Goal: Task Accomplishment & Management: Use online tool/utility

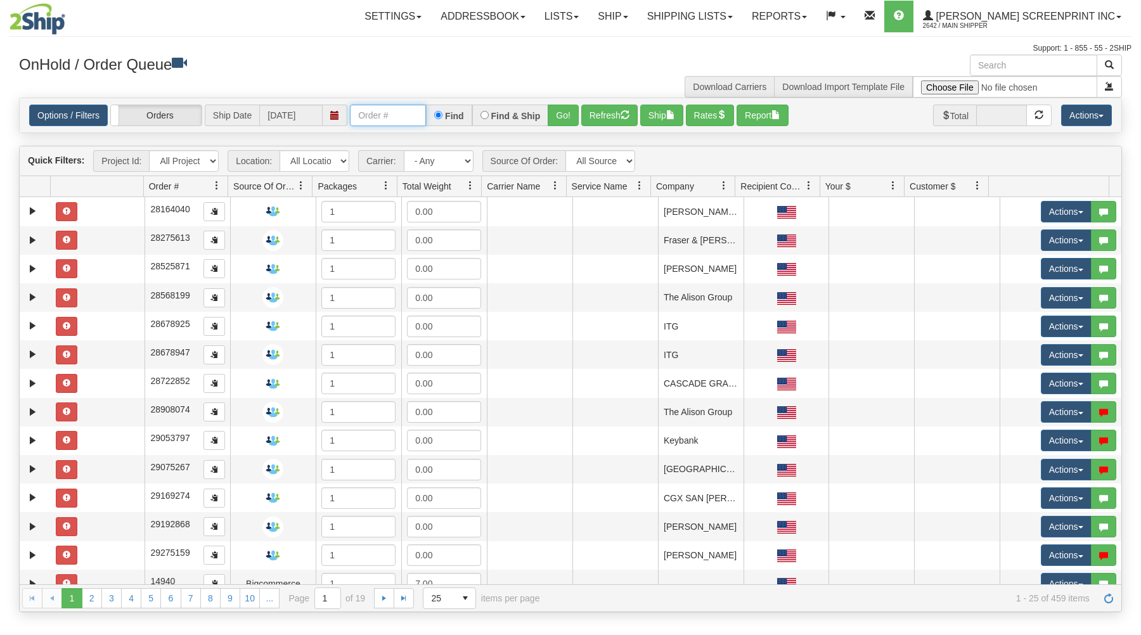
click at [393, 113] on input "text" at bounding box center [388, 116] width 76 height 22
type input "31463961"
click at [570, 109] on button "Go!" at bounding box center [563, 116] width 31 height 22
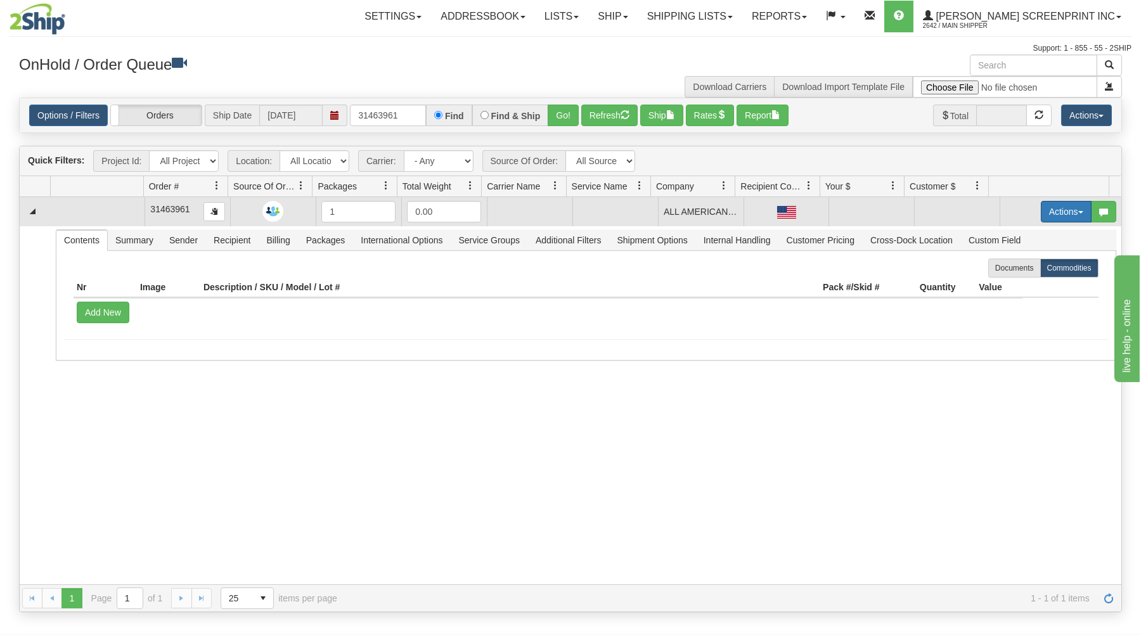
click at [1045, 209] on button "Actions" at bounding box center [1066, 212] width 51 height 22
click at [1024, 235] on link "Open" at bounding box center [1039, 236] width 101 height 16
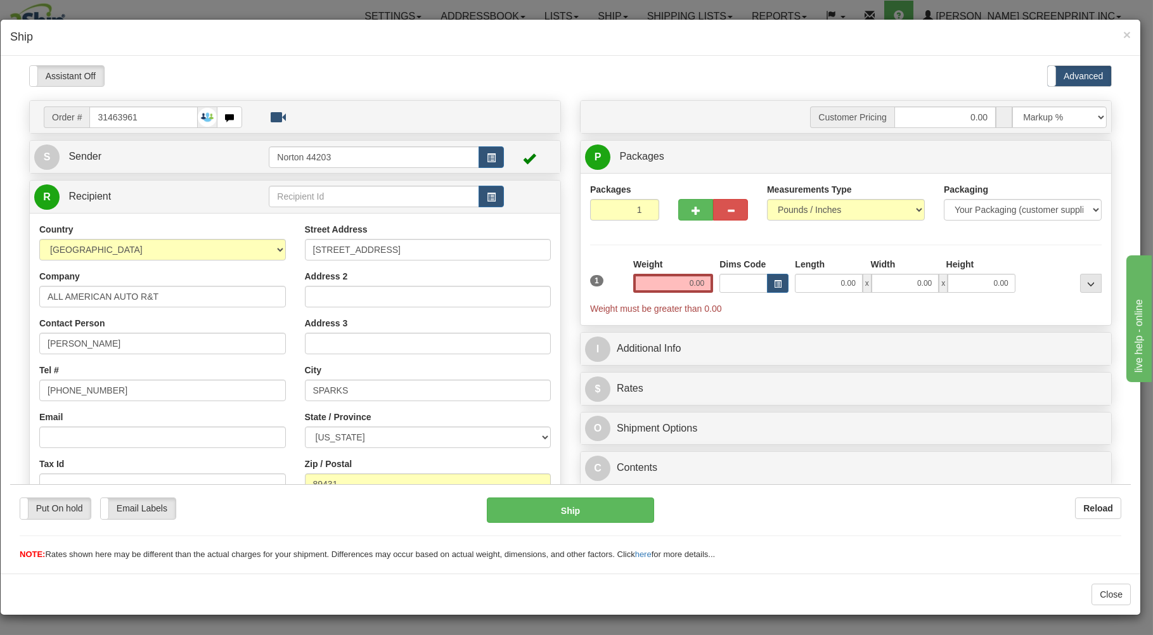
type input "11.60"
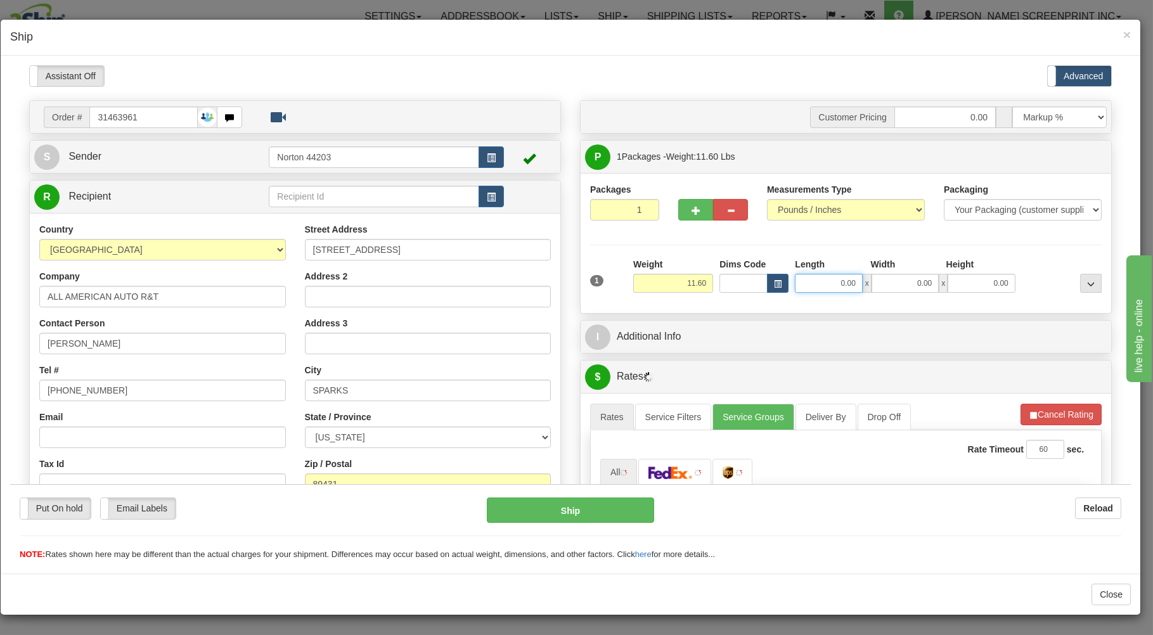
click at [814, 285] on input "0.00" at bounding box center [828, 282] width 67 height 19
type input "11.60"
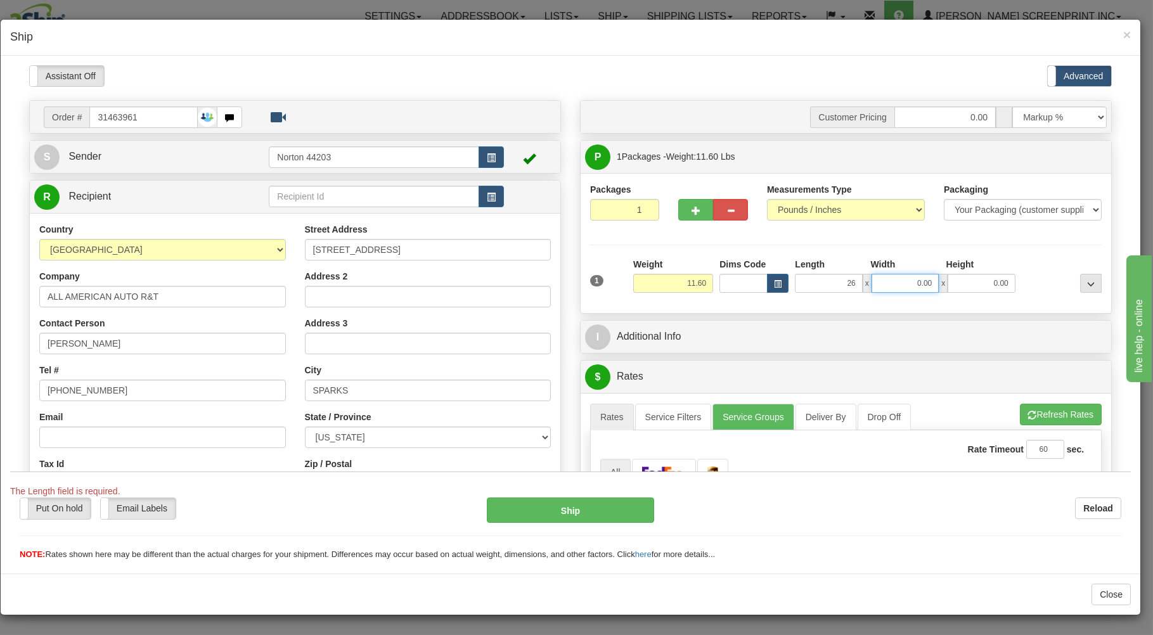
type input "26.00"
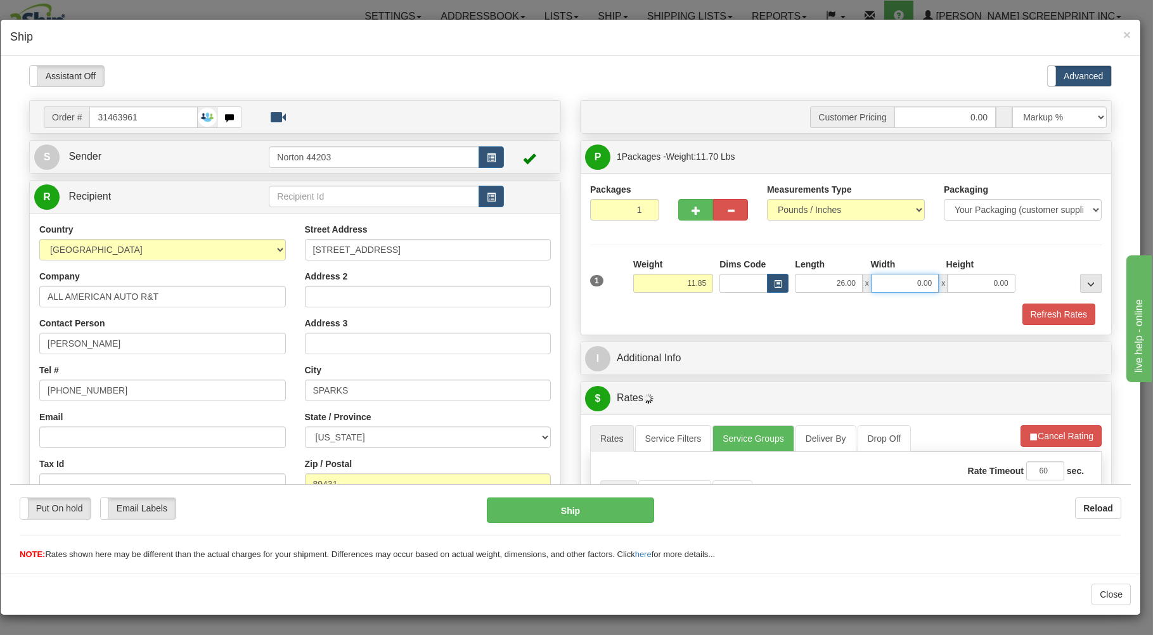
type input "11.90"
type input "24"
type input "11.60"
type input "24.00"
type input "11.60"
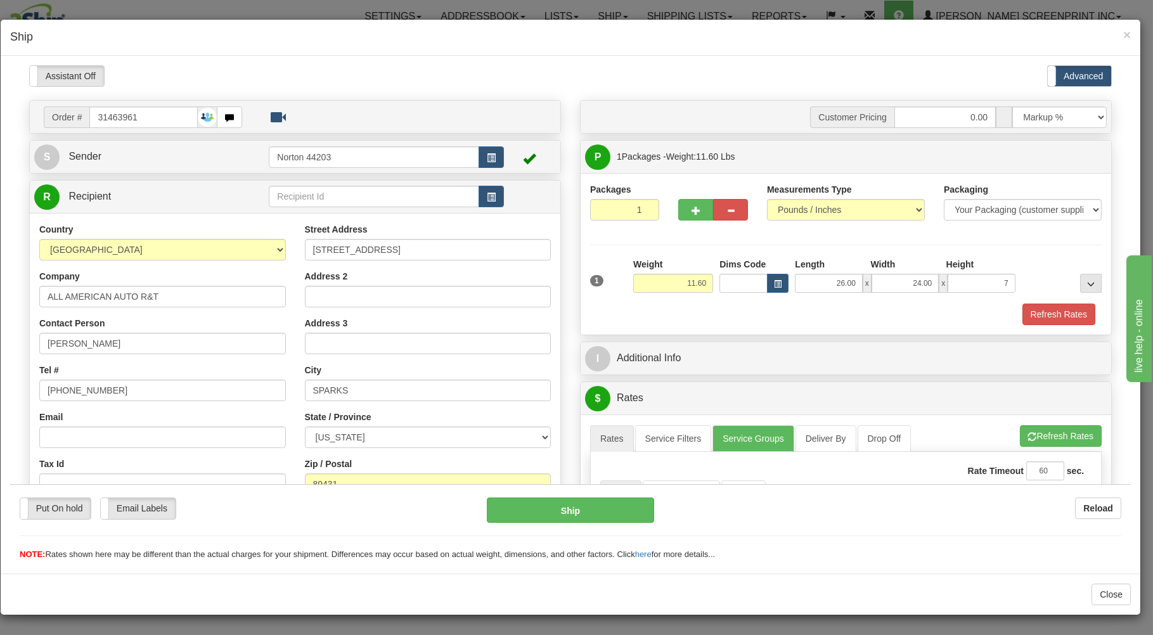
type input "7.00"
click at [803, 304] on div "Refresh Rates" at bounding box center [846, 314] width 518 height 22
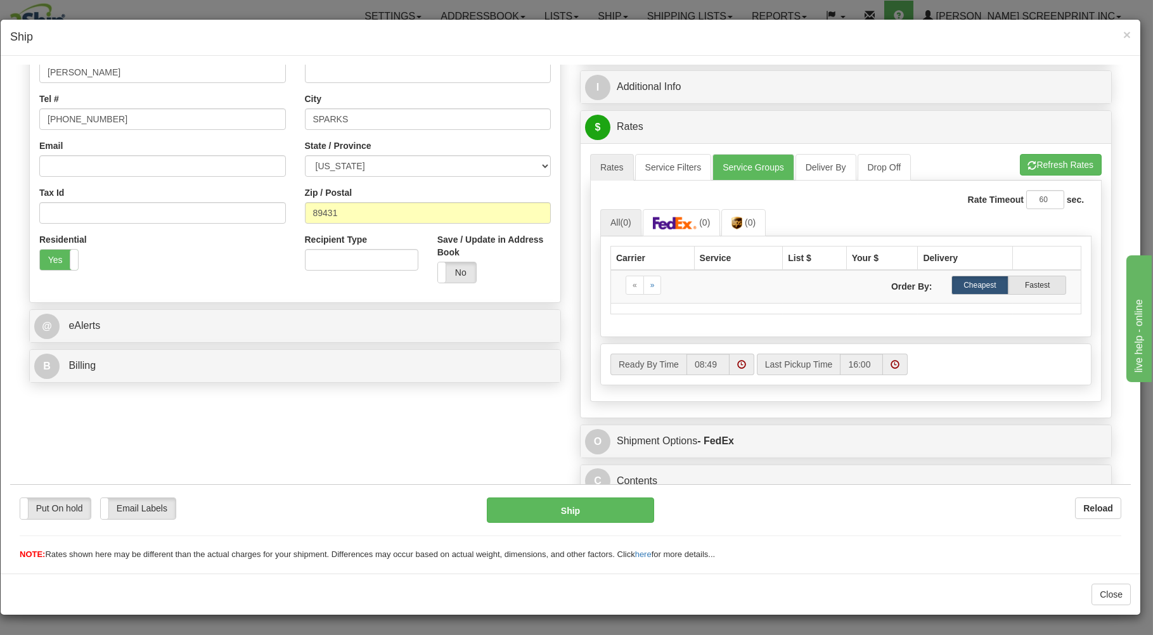
scroll to position [250, 0]
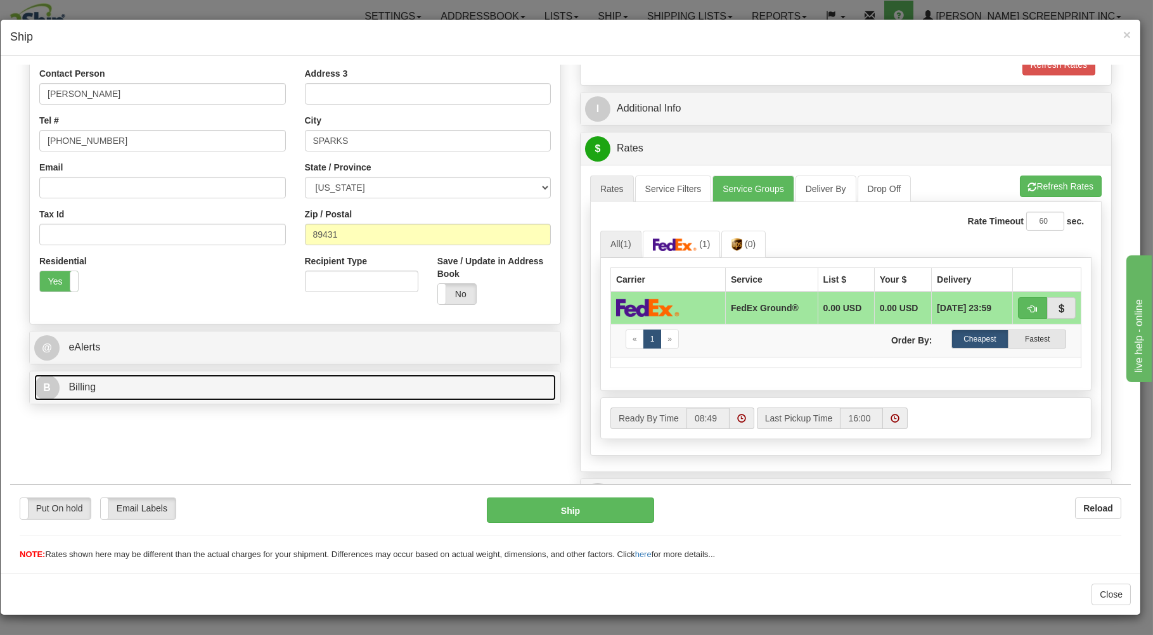
click at [361, 386] on link "B Billing" at bounding box center [295, 387] width 522 height 26
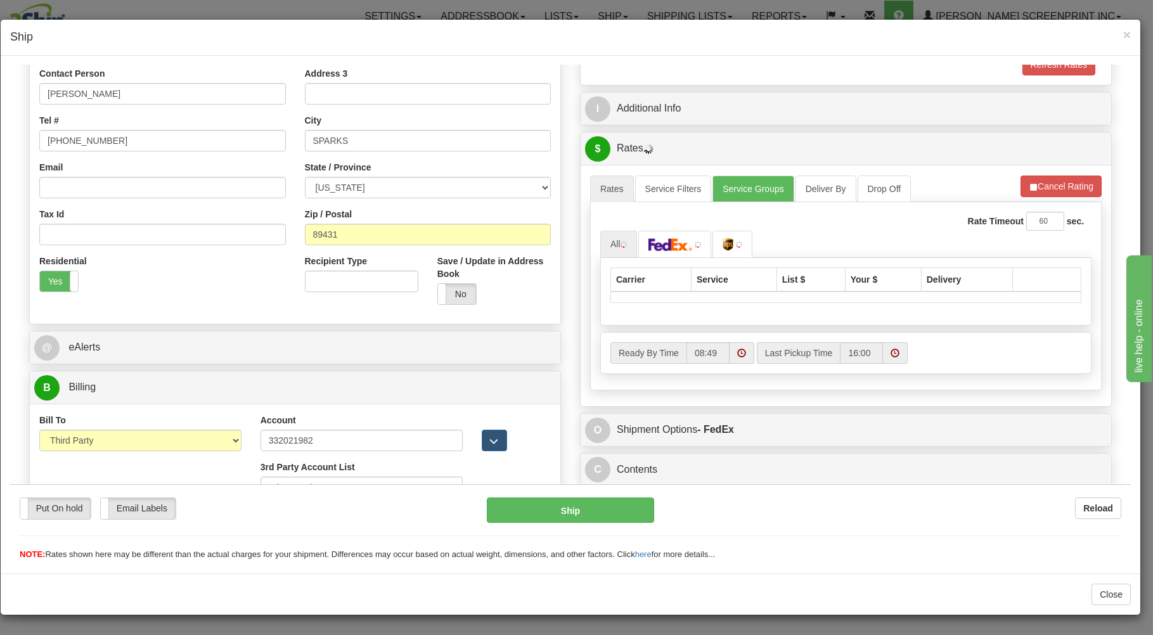
click at [1050, 186] on li "Refresh Rates Cancel Rating" at bounding box center [1060, 186] width 81 height 22
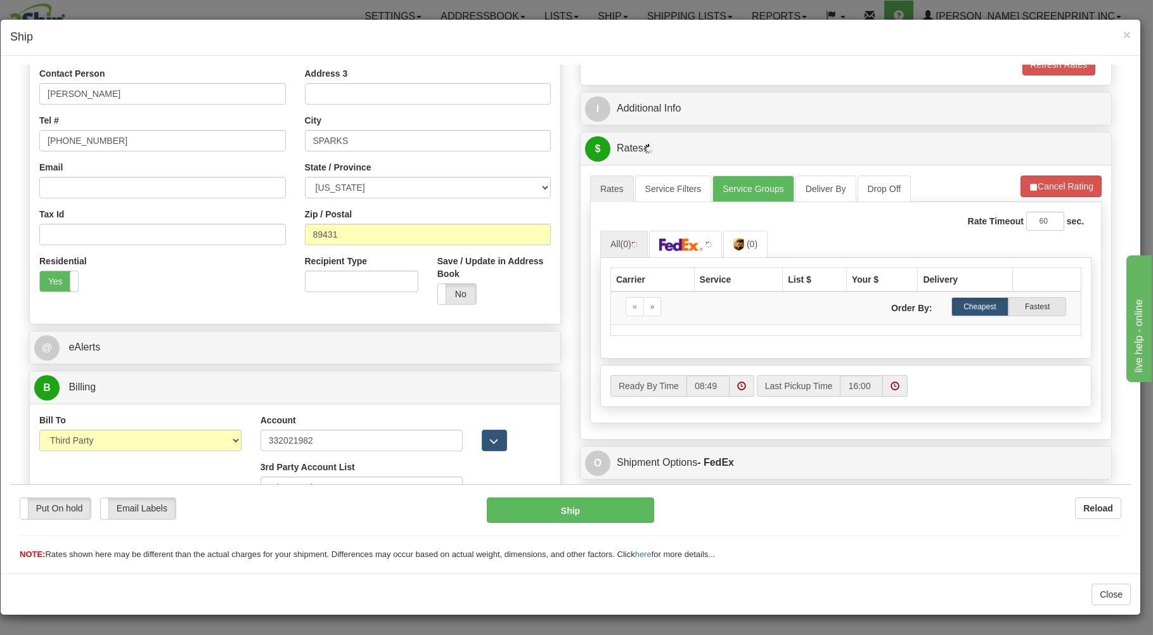
type input "11.60"
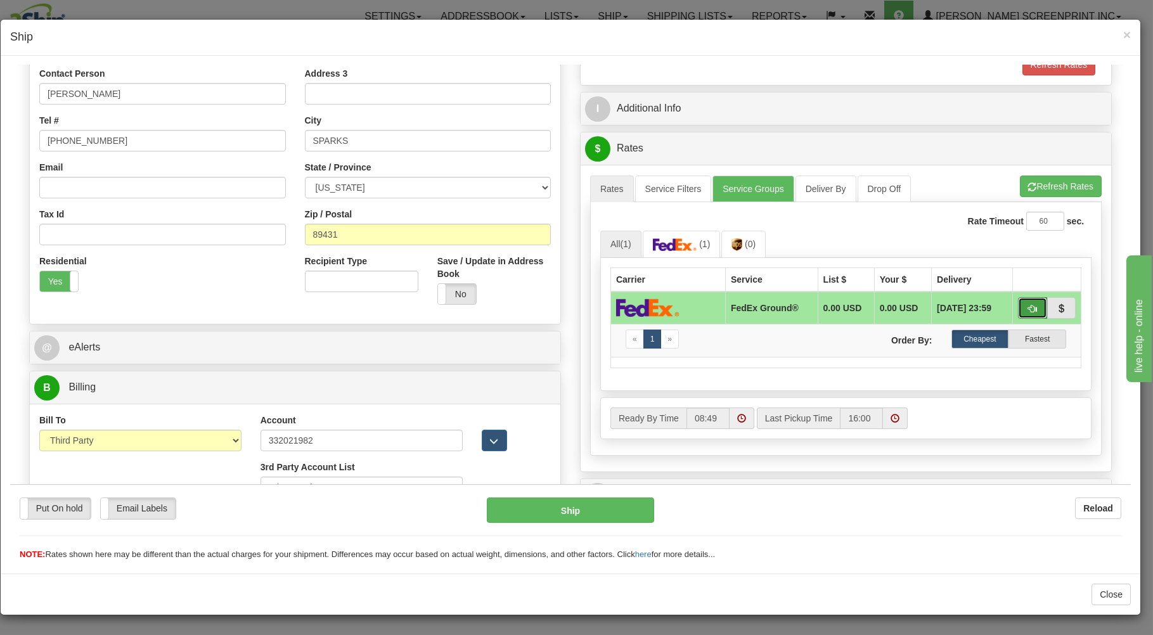
click at [1028, 304] on span "button" at bounding box center [1032, 308] width 9 height 8
type input "92"
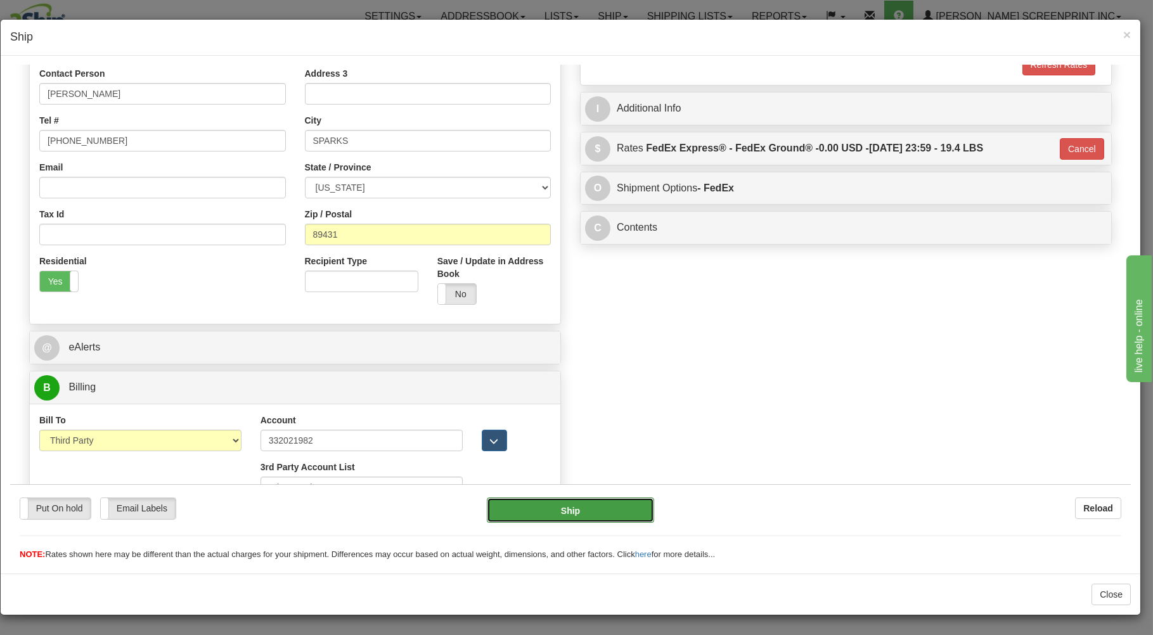
click at [575, 508] on button "Ship" at bounding box center [571, 509] width 168 height 25
type input "11.65"
type input "92"
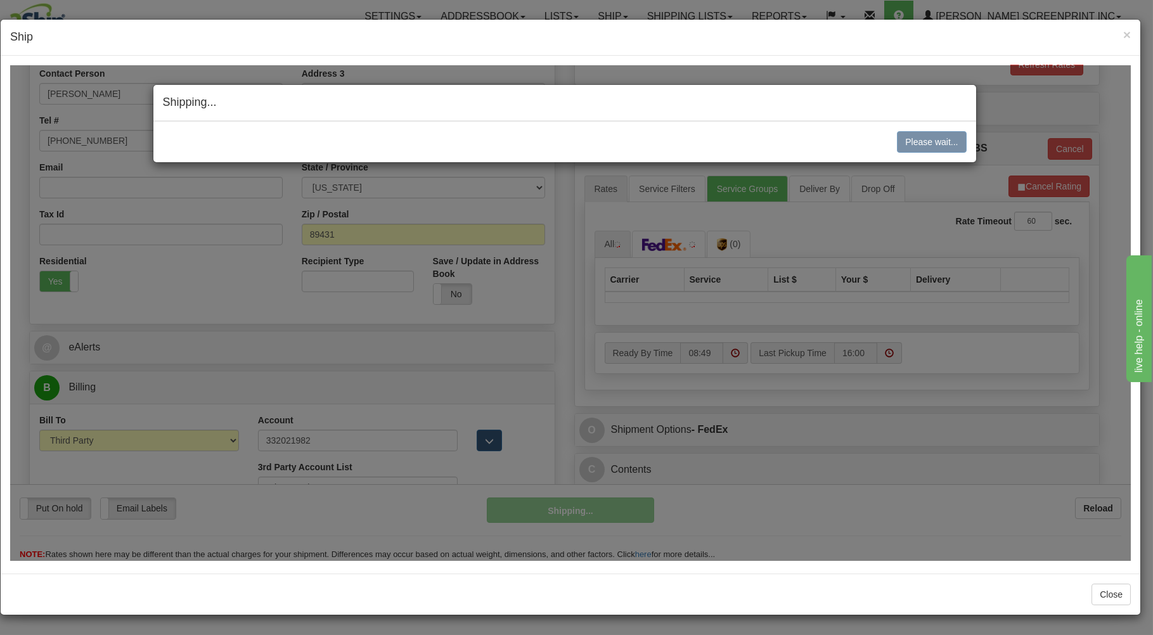
type input "11.65"
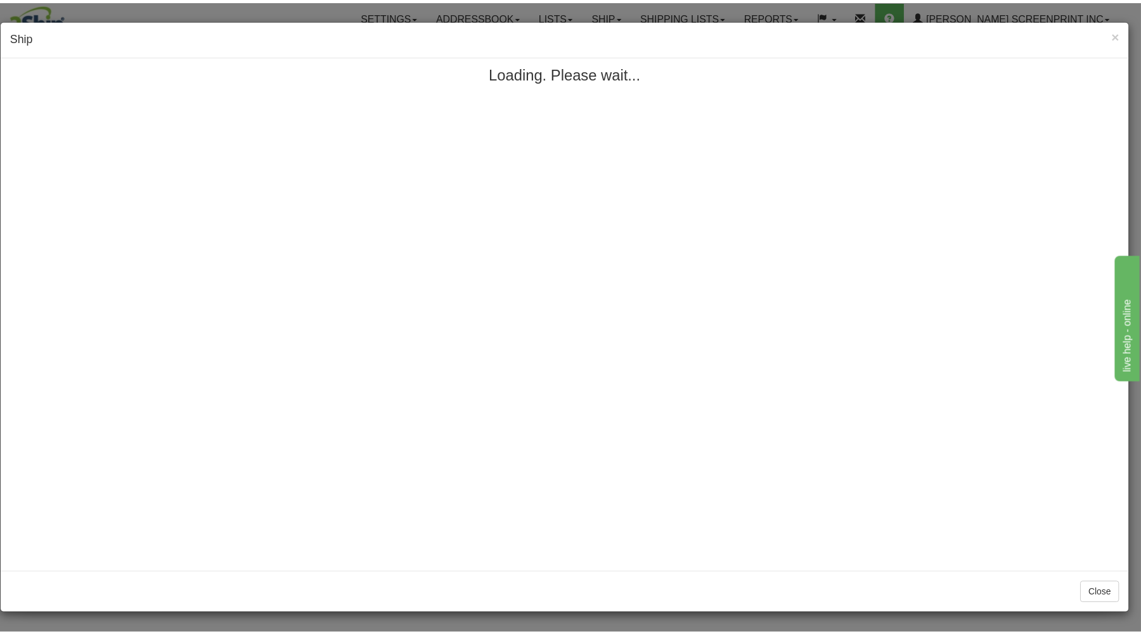
scroll to position [0, 0]
